Goal: Information Seeking & Learning: Learn about a topic

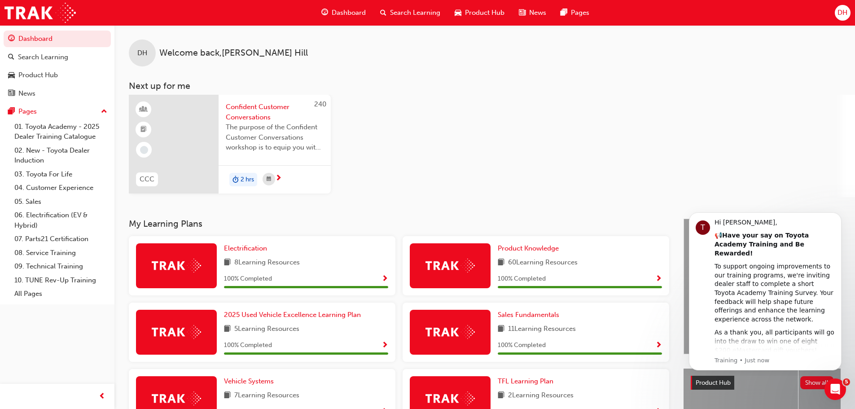
click at [478, 13] on span "Product Hub" at bounding box center [484, 13] width 39 height 10
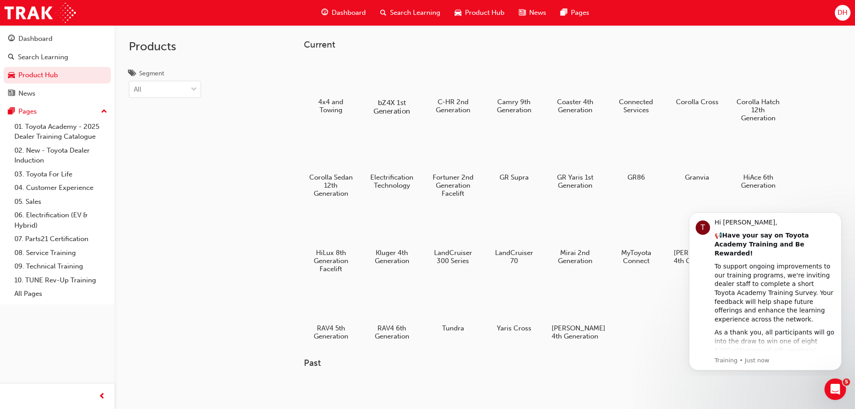
click at [390, 86] on div at bounding box center [392, 76] width 50 height 35
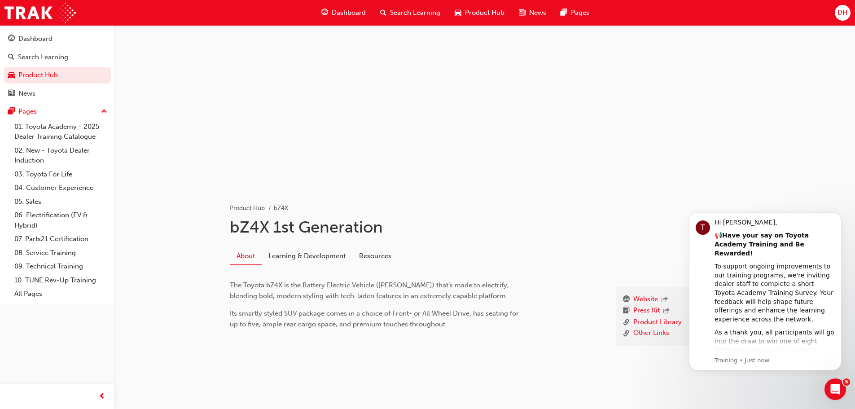
scroll to position [33, 0]
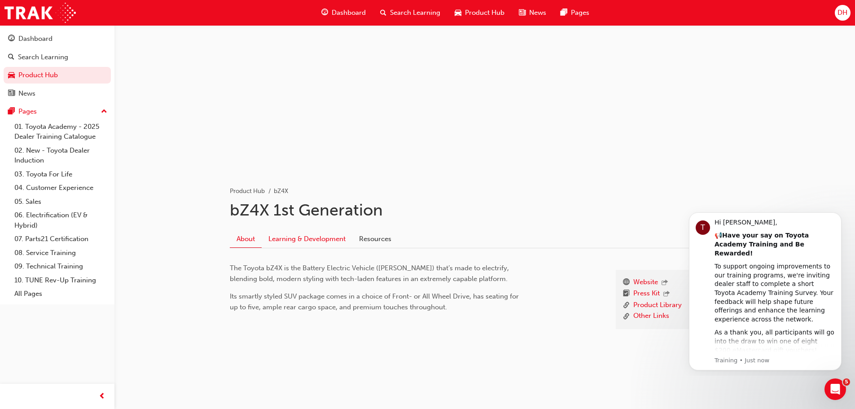
click at [301, 240] on link "Learning & Development" at bounding box center [307, 238] width 91 height 17
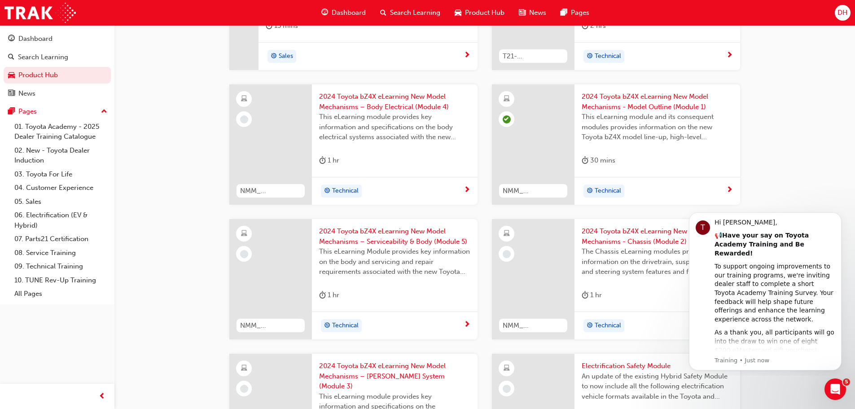
scroll to position [329, 0]
drag, startPoint x: 838, startPoint y: 215, endPoint x: 828, endPoint y: 276, distance: 61.0
click at [837, 216] on icon "Dismiss notification" at bounding box center [839, 214] width 5 height 5
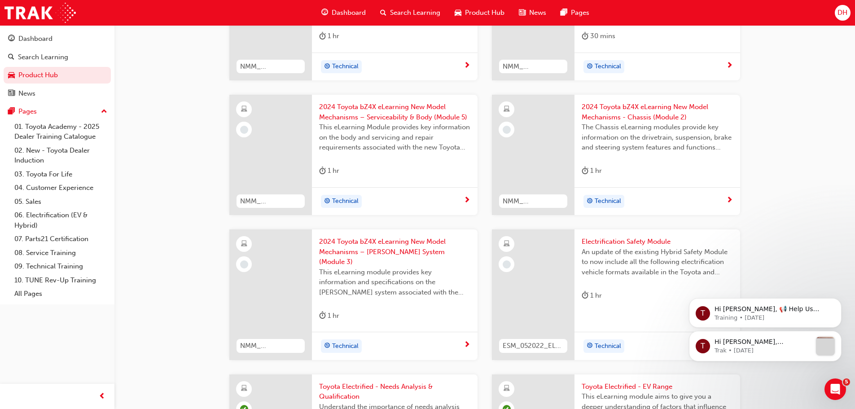
scroll to position [419, 0]
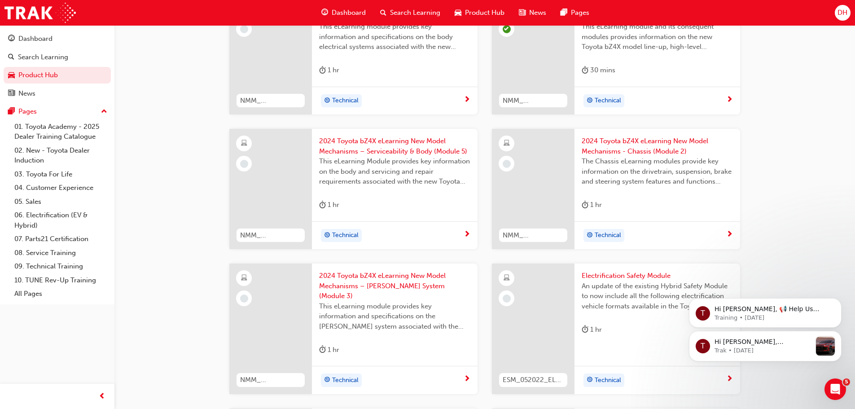
click at [474, 10] on span "Product Hub" at bounding box center [484, 13] width 39 height 10
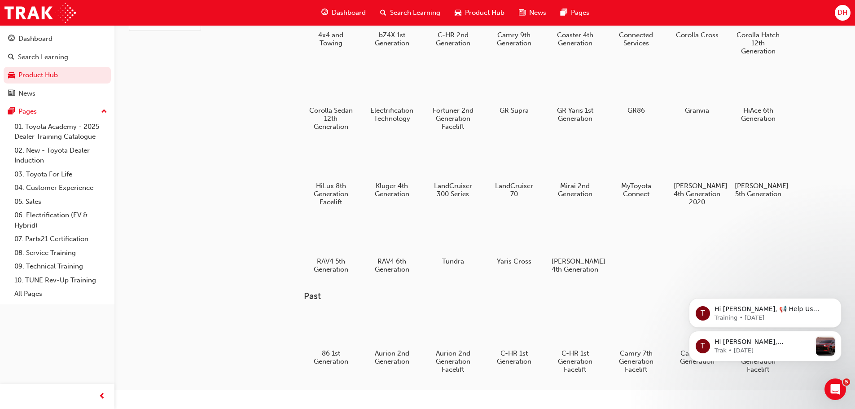
scroll to position [60, 0]
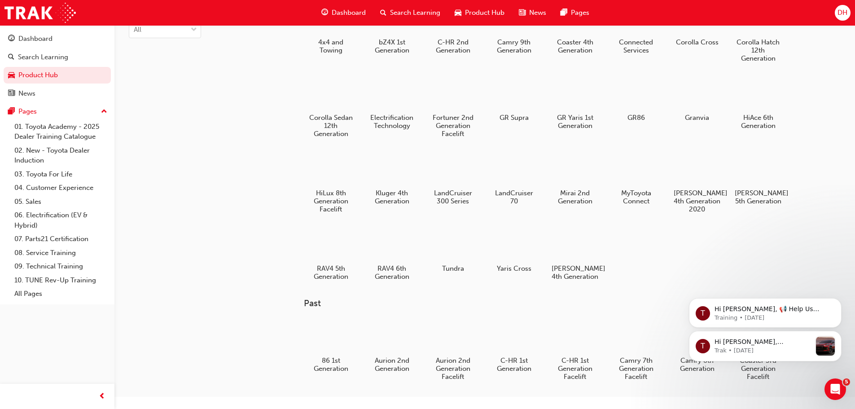
click at [461, 240] on div at bounding box center [452, 244] width 47 height 34
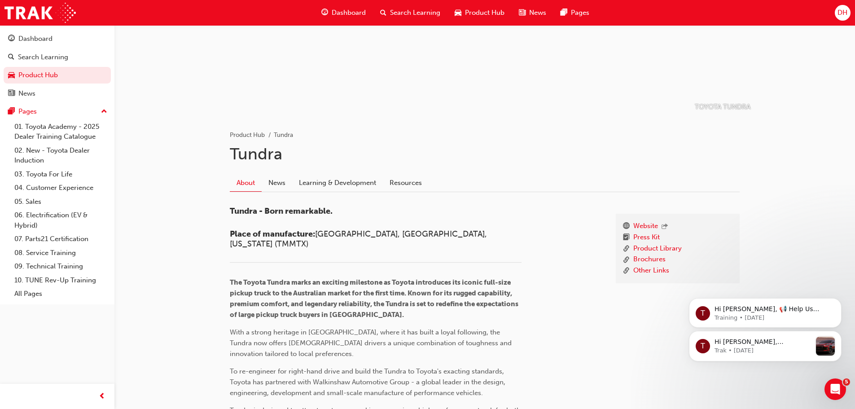
scroll to position [90, 0]
click at [340, 178] on link "Learning & Development" at bounding box center [337, 182] width 91 height 17
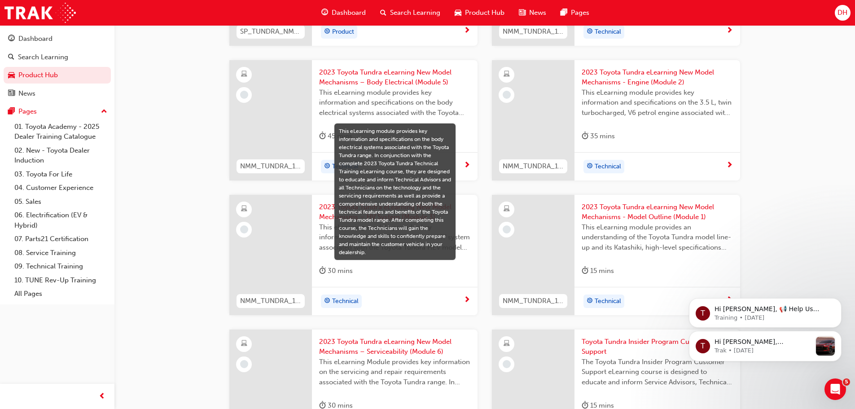
scroll to position [359, 0]
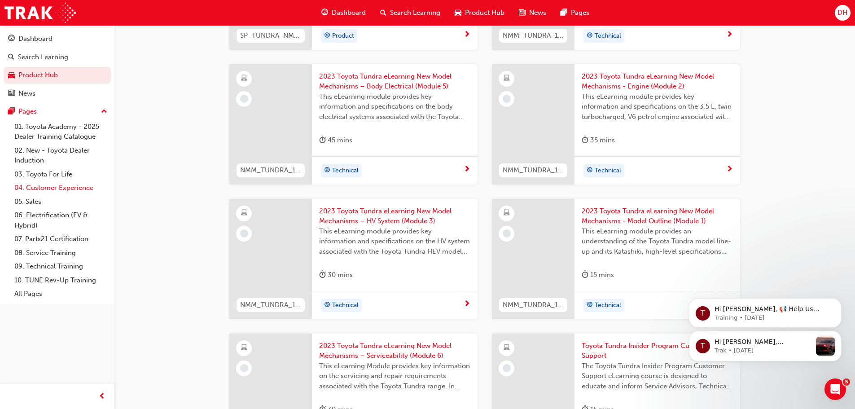
click at [75, 189] on link "04. Customer Experience" at bounding box center [61, 188] width 100 height 14
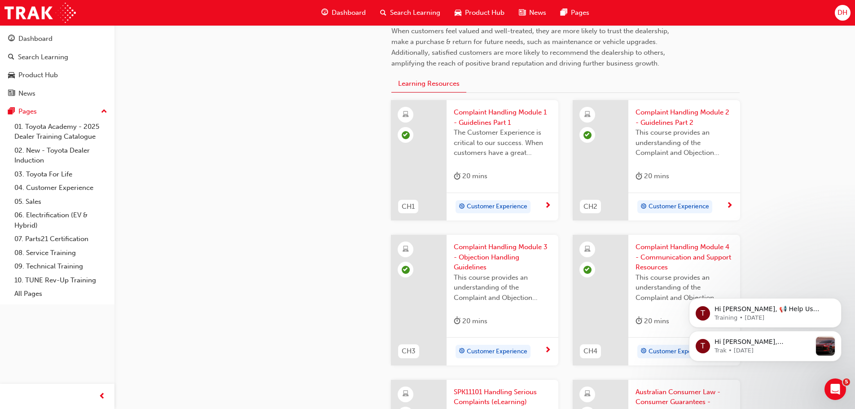
scroll to position [284, 0]
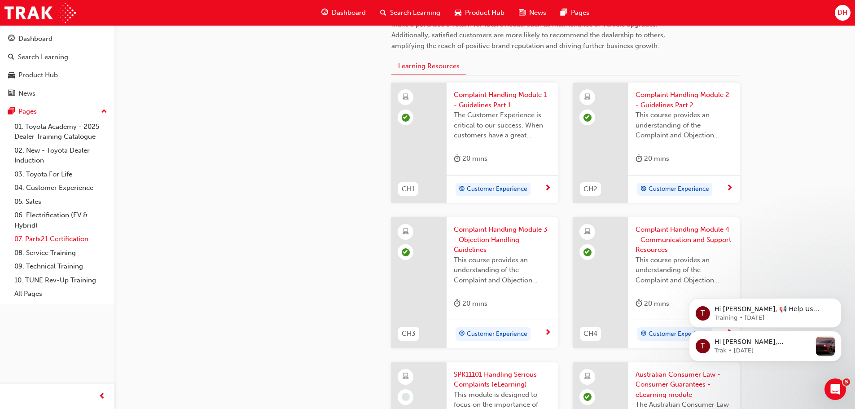
click at [72, 237] on link "07. Parts21 Certification" at bounding box center [61, 239] width 100 height 14
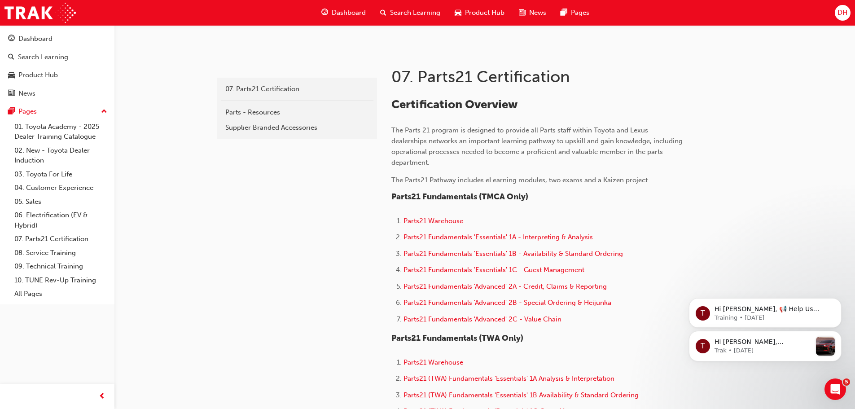
scroll to position [210, 0]
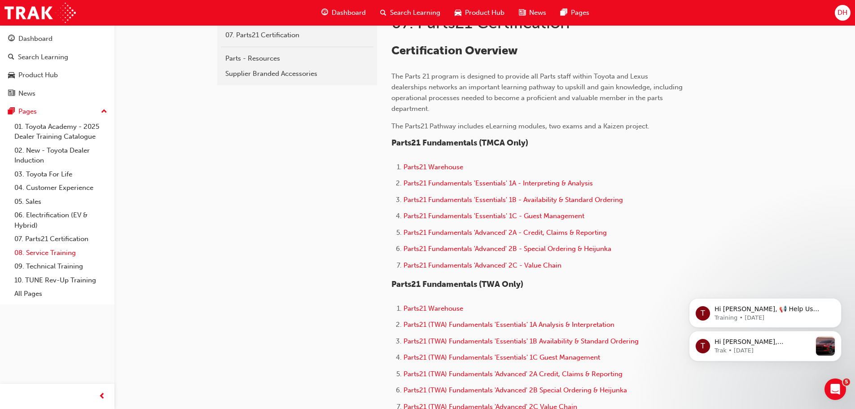
click at [66, 251] on link "08. Service Training" at bounding box center [61, 253] width 100 height 14
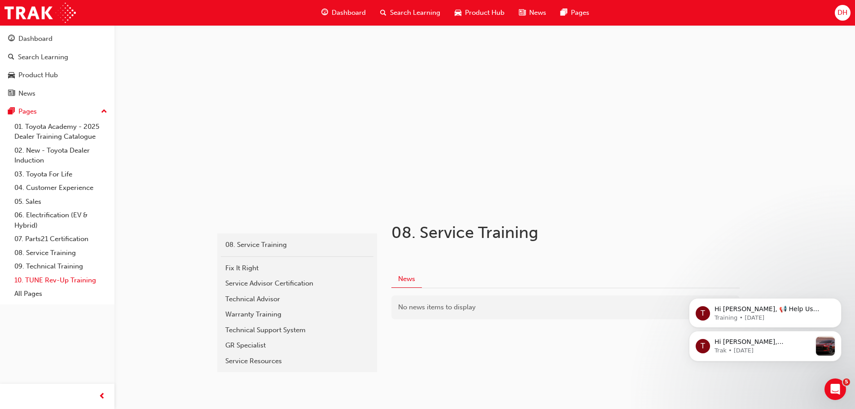
click at [69, 280] on link "10. TUNE Rev-Up Training" at bounding box center [61, 280] width 100 height 14
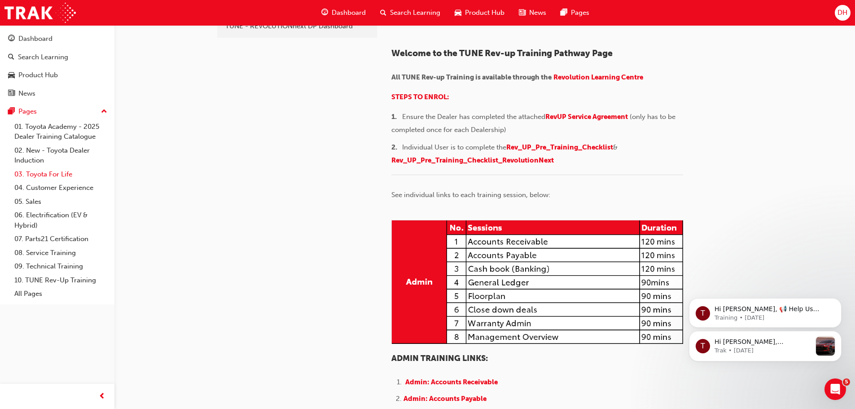
scroll to position [75, 0]
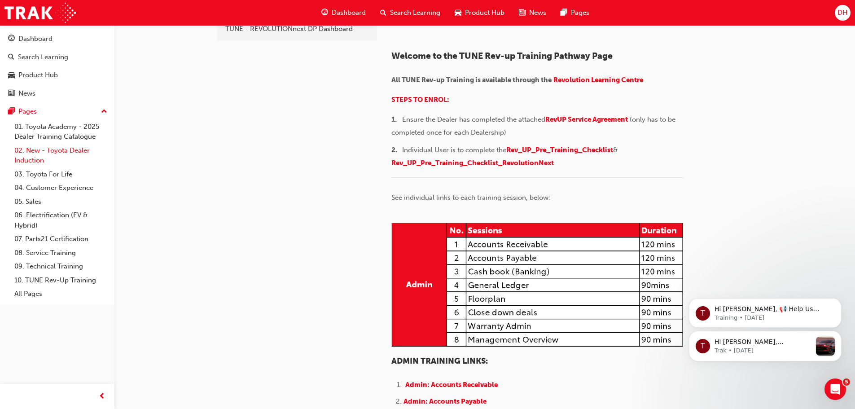
click at [57, 151] on link "02. New - Toyota Dealer Induction" at bounding box center [61, 156] width 100 height 24
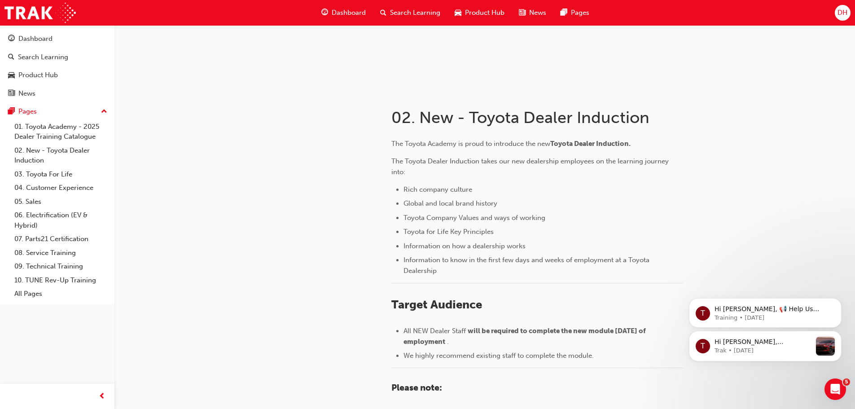
scroll to position [111, 0]
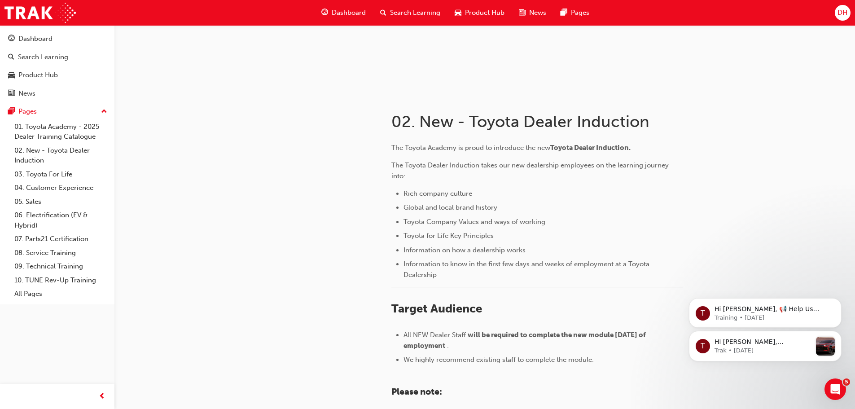
click at [357, 13] on span "Dashboard" at bounding box center [349, 13] width 34 height 10
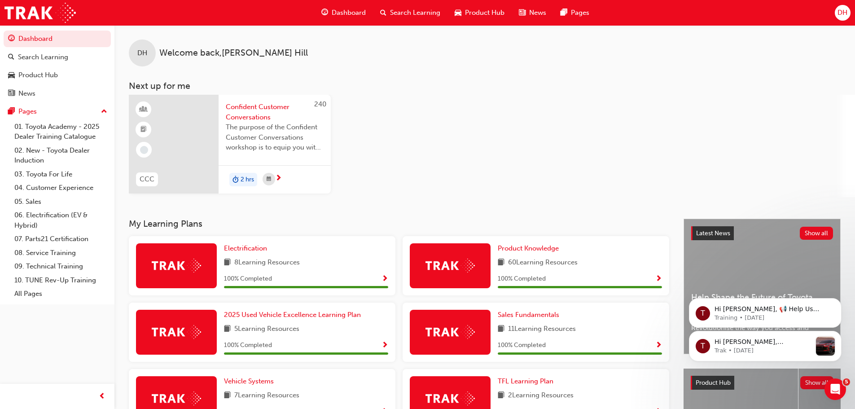
click at [258, 127] on span "The purpose of the Confident Customer Conversations workshop is to equip you wi…" at bounding box center [275, 137] width 98 height 31
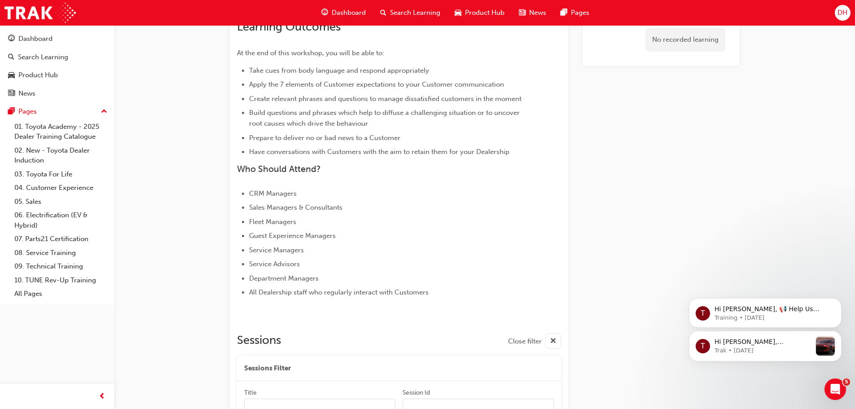
scroll to position [255, 0]
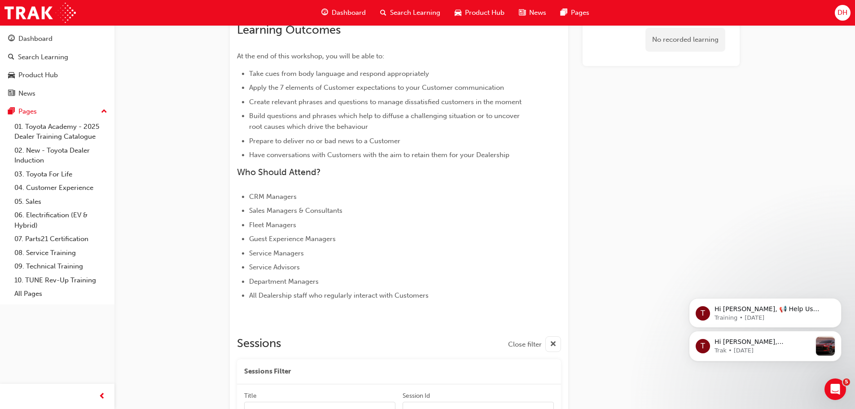
click at [345, 13] on span "Dashboard" at bounding box center [349, 13] width 34 height 10
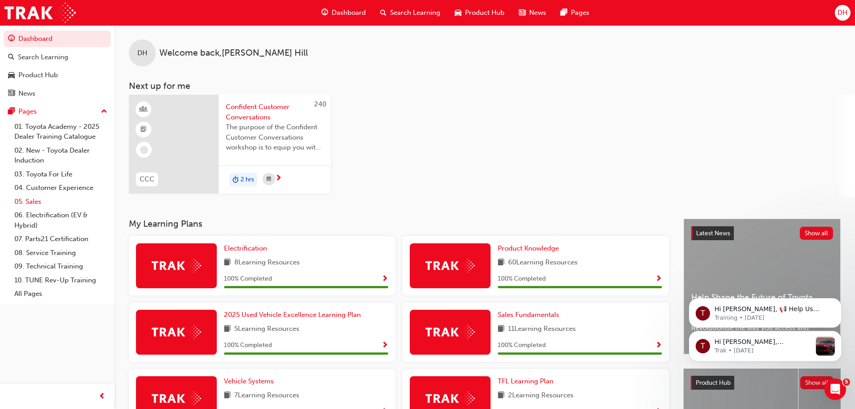
click at [37, 202] on link "05. Sales" at bounding box center [61, 202] width 100 height 14
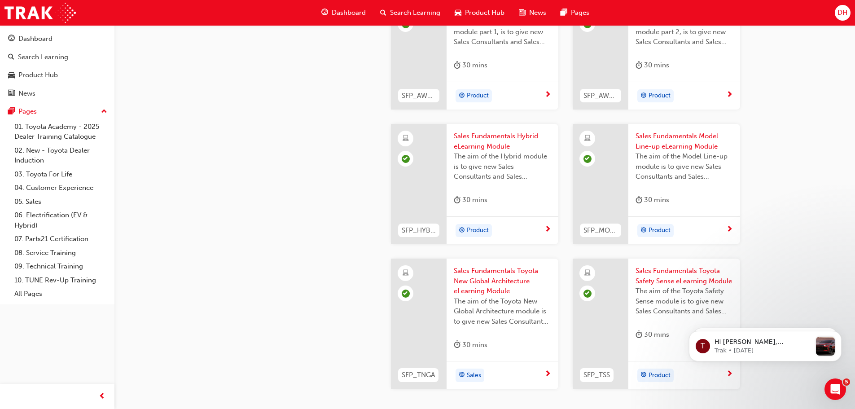
scroll to position [306, 0]
